Goal: Task Accomplishment & Management: Complete application form

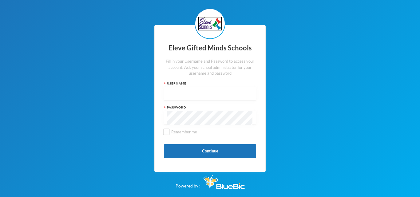
click at [189, 93] on input "text" at bounding box center [209, 94] width 85 height 14
type input "admin"
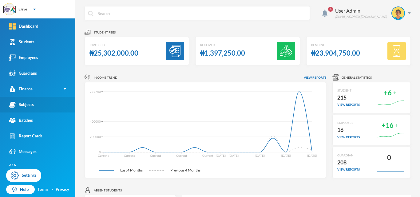
click at [27, 106] on div "Subjects" at bounding box center [21, 104] width 25 height 6
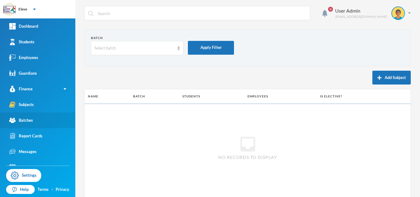
click at [27, 122] on div "Batches" at bounding box center [21, 120] width 24 height 6
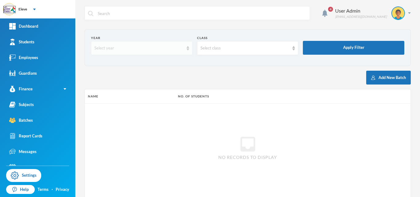
click at [187, 49] on img at bounding box center [188, 48] width 2 height 4
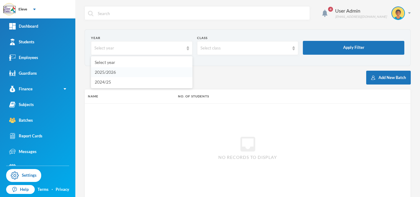
click at [108, 72] on span "2025/2026" at bounding box center [105, 71] width 21 height 5
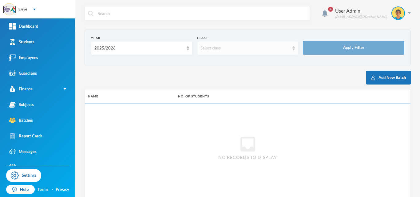
click at [295, 49] on div "Select class" at bounding box center [247, 48] width 101 height 14
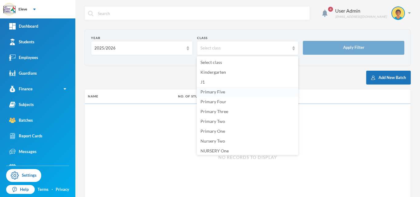
click at [230, 93] on li "Primary Five" at bounding box center [247, 92] width 101 height 10
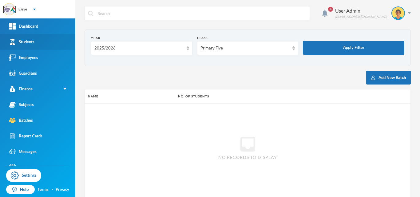
click at [46, 45] on link "Students" at bounding box center [37, 42] width 75 height 16
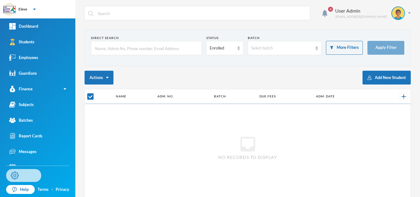
click at [20, 178] on link "Settings" at bounding box center [23, 175] width 35 height 13
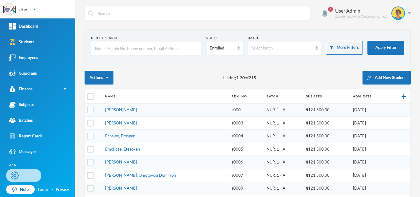
checkbox input "false"
click at [275, 51] on div "Select batch" at bounding box center [285, 48] width 74 height 14
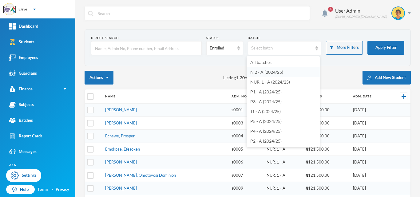
click at [271, 74] on span "N 2 - A (2024/25)" at bounding box center [266, 71] width 33 height 5
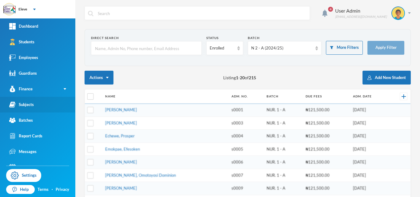
click at [22, 102] on div "Subjects" at bounding box center [21, 104] width 25 height 6
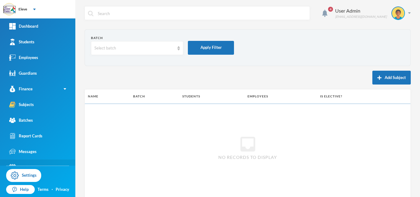
click at [71, 161] on link "Events" at bounding box center [37, 167] width 75 height 16
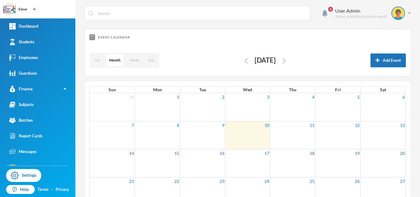
click at [73, 167] on div "Settings Help Terms · Privacy" at bounding box center [37, 182] width 75 height 32
click at [37, 42] on link "Students" at bounding box center [37, 42] width 75 height 16
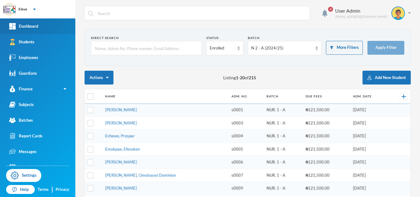
click at [35, 27] on div "Dashboard" at bounding box center [23, 26] width 29 height 6
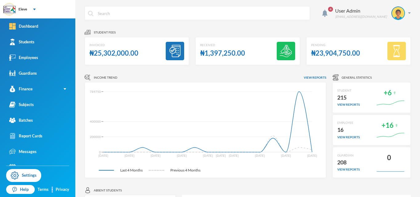
click at [416, 147] on div "4 User Admin admin@bluebic.com Student fees Invoiced ₦25,302,000.00 Received ₦1…" at bounding box center [247, 98] width 344 height 197
click at [22, 43] on div "Students" at bounding box center [21, 42] width 25 height 6
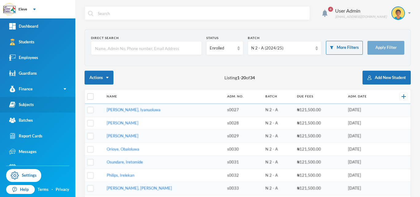
click at [29, 103] on div "Subjects" at bounding box center [21, 104] width 25 height 6
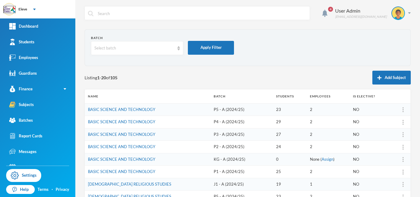
click at [403, 112] on td at bounding box center [400, 109] width 21 height 13
click at [402, 110] on div at bounding box center [403, 110] width 9 height 6
click at [399, 140] on div "Edit" at bounding box center [387, 138] width 33 height 12
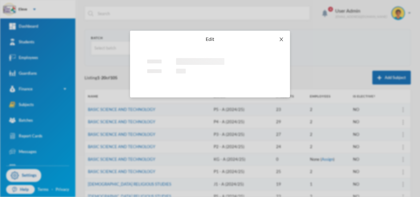
click at [282, 41] on icon "icon: close" at bounding box center [281, 39] width 5 height 5
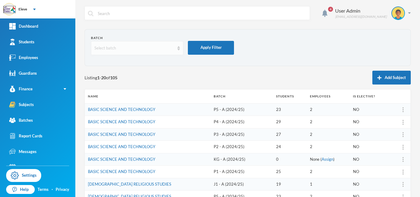
click at [179, 49] on img at bounding box center [178, 48] width 2 height 4
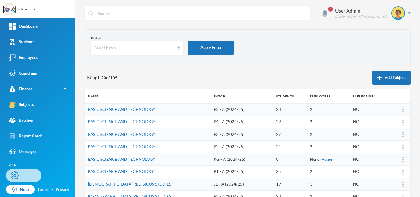
click at [22, 173] on link "Settings" at bounding box center [23, 175] width 35 height 13
click at [18, 175] on img at bounding box center [15, 175] width 8 height 8
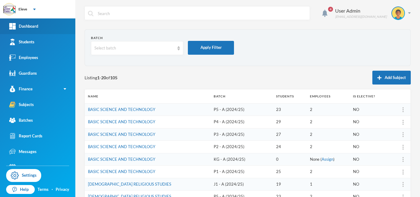
click at [27, 27] on div "Dashboard" at bounding box center [23, 26] width 29 height 6
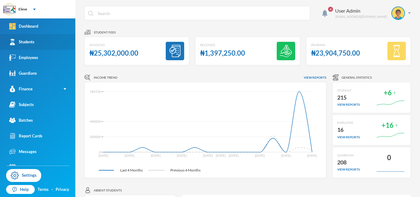
click at [26, 44] on div "Students" at bounding box center [21, 42] width 25 height 6
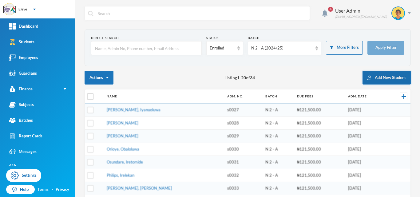
click at [400, 84] on button "Add New Student" at bounding box center [386, 78] width 48 height 14
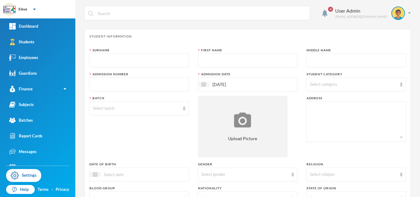
click at [137, 60] on input "text" at bounding box center [139, 61] width 92 height 14
click at [110, 61] on input "text" at bounding box center [139, 61] width 92 height 14
type input "Bello"
click at [235, 60] on input "text" at bounding box center [247, 61] width 92 height 14
type input "Olamide"
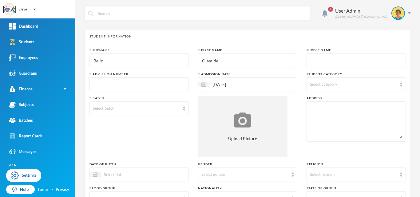
click at [330, 63] on input "text" at bounding box center [356, 61] width 92 height 14
type input "Munirat"
click at [334, 87] on div "Select category" at bounding box center [353, 84] width 87 height 6
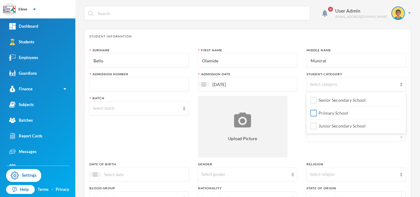
click at [329, 115] on span "Primary School" at bounding box center [333, 112] width 34 height 5
click at [317, 115] on input "Primary School" at bounding box center [313, 113] width 6 height 6
checkbox input "true"
click at [139, 87] on input "text" at bounding box center [139, 85] width 92 height 14
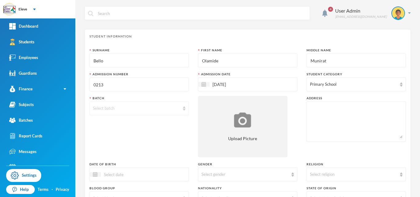
type input "0213"
click at [136, 109] on div "Select batch" at bounding box center [136, 108] width 87 height 6
click at [21, 179] on link "Settings" at bounding box center [23, 175] width 35 height 13
click at [17, 178] on img at bounding box center [15, 175] width 8 height 8
click at [25, 177] on link "Settings" at bounding box center [23, 175] width 35 height 13
